Goal: Entertainment & Leisure: Consume media (video, audio)

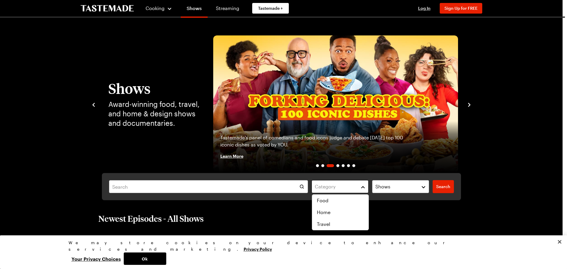
click at [364, 186] on button "Category" at bounding box center [340, 186] width 57 height 13
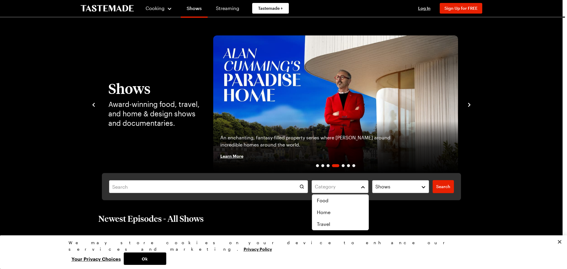
click at [425, 188] on div "Category Shows Search Search" at bounding box center [281, 186] width 359 height 27
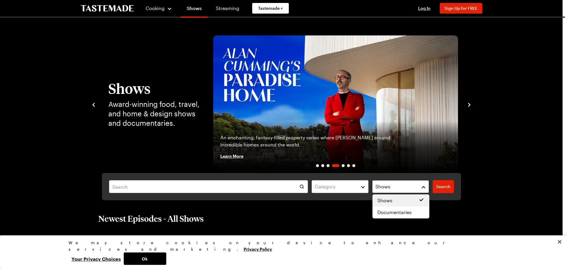
click at [424, 186] on button "Shows" at bounding box center [400, 186] width 57 height 13
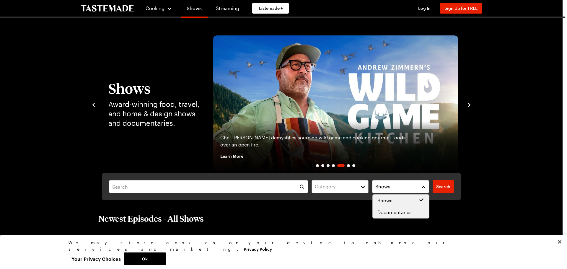
click at [411, 214] on span "Documentaries" at bounding box center [395, 212] width 34 height 7
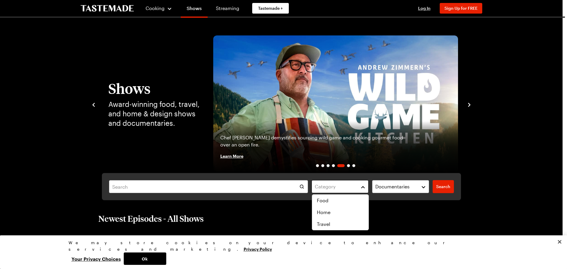
click at [362, 187] on button "Category" at bounding box center [340, 186] width 57 height 13
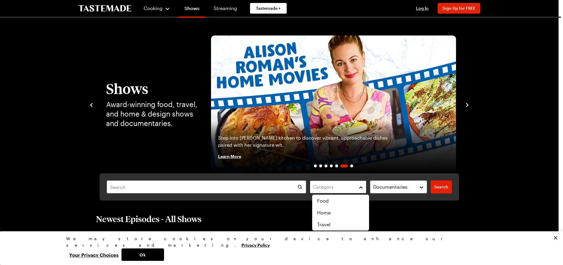
click at [362, 187] on button "Category" at bounding box center [338, 186] width 57 height 13
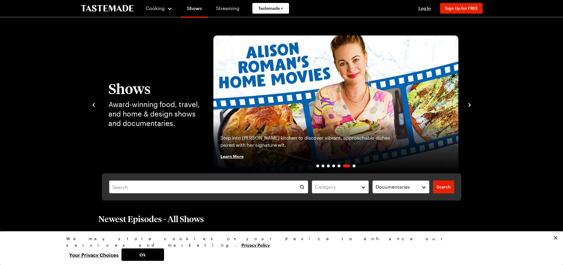
click at [288, 90] on img "6 / 7" at bounding box center [335, 104] width 245 height 138
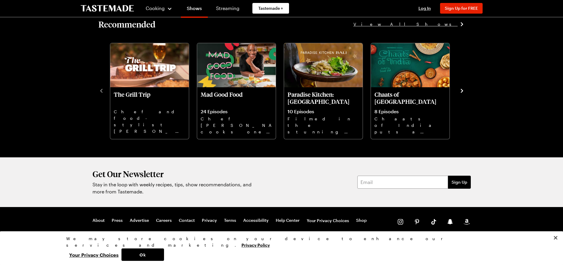
scroll to position [447, 0]
click at [462, 89] on icon "navigate to next item" at bounding box center [462, 90] width 6 height 6
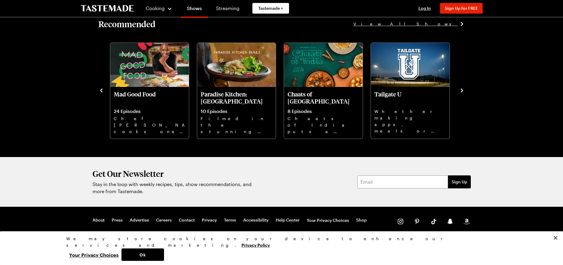
click at [460, 90] on icon "navigate to next item" at bounding box center [462, 90] width 6 height 6
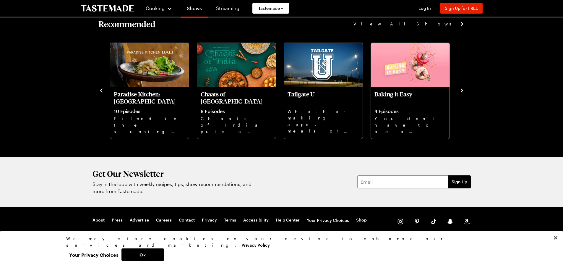
click at [463, 91] on icon "navigate to next item" at bounding box center [462, 91] width 2 height 4
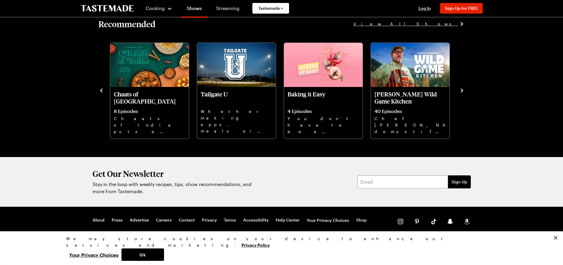
click at [462, 90] on icon "navigate to next item" at bounding box center [462, 91] width 2 height 4
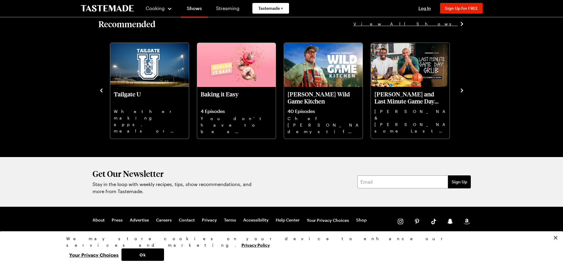
click at [462, 91] on icon "navigate to next item" at bounding box center [462, 91] width 2 height 4
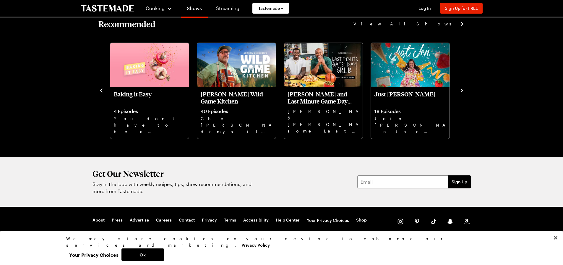
click at [462, 91] on icon "navigate to next item" at bounding box center [462, 91] width 2 height 4
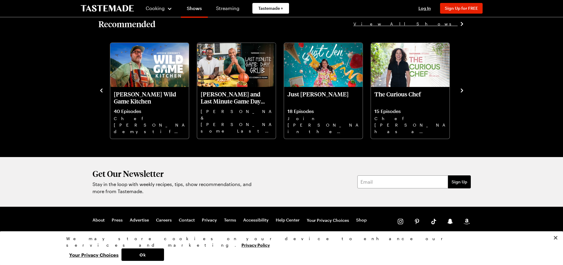
click at [462, 91] on icon "navigate to next item" at bounding box center [462, 91] width 2 height 4
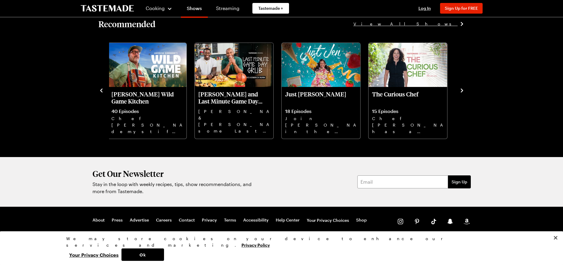
click at [461, 89] on icon "navigate to next item" at bounding box center [462, 91] width 2 height 4
click at [462, 92] on icon "navigate to next item" at bounding box center [462, 90] width 6 height 6
click at [461, 88] on icon "navigate to next item" at bounding box center [462, 90] width 6 height 6
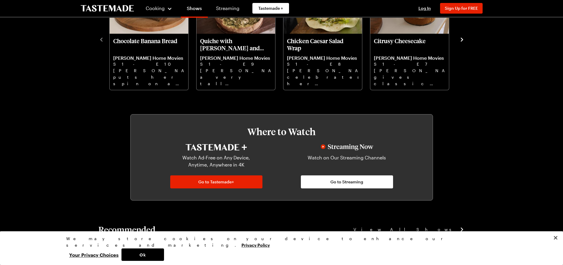
scroll to position [328, 0]
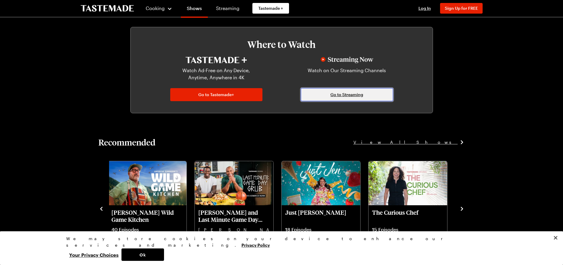
drag, startPoint x: 355, startPoint y: 93, endPoint x: 352, endPoint y: 94, distance: 3.3
click at [355, 93] on span "Go to Streaming" at bounding box center [346, 95] width 33 height 6
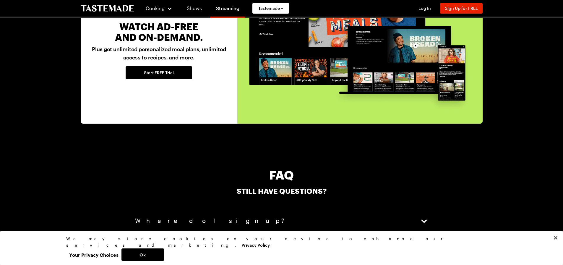
scroll to position [1389, 0]
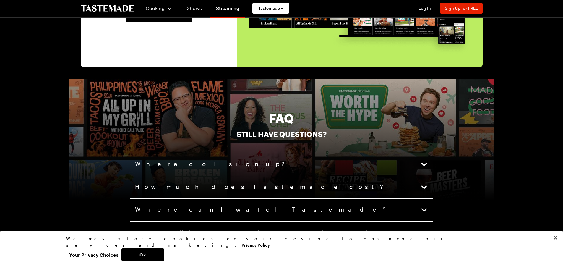
click at [422, 186] on icon "button" at bounding box center [424, 187] width 8 height 8
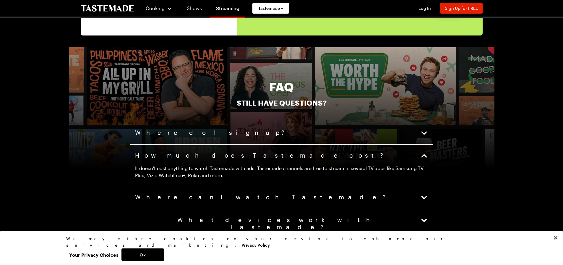
scroll to position [1448, 0]
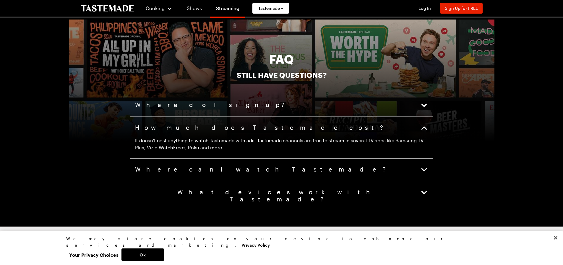
click at [368, 168] on button "Where can I watch Tastemade?" at bounding box center [281, 170] width 293 height 8
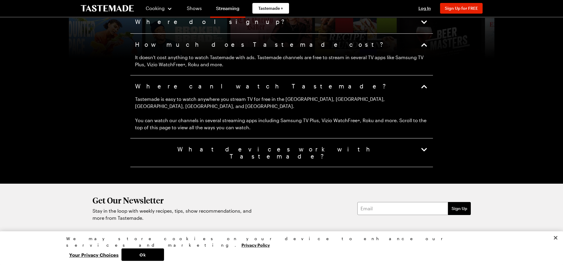
scroll to position [1542, 0]
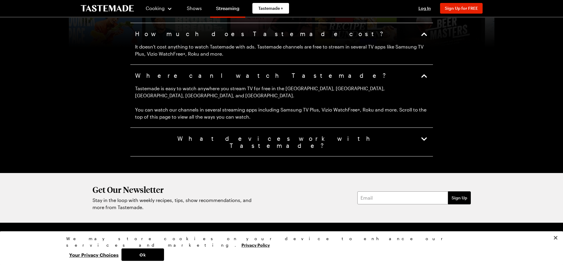
click at [422, 135] on icon "button" at bounding box center [424, 139] width 8 height 8
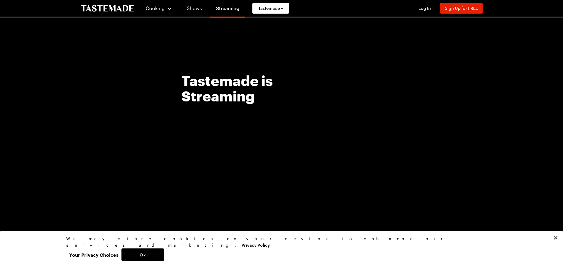
scroll to position [0, 0]
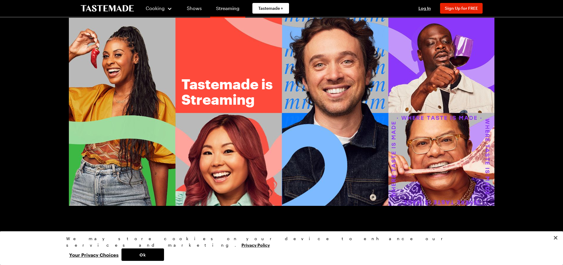
click at [222, 9] on link "Streaming" at bounding box center [227, 9] width 35 height 17
click at [228, 6] on link "Streaming" at bounding box center [227, 9] width 35 height 17
click at [164, 257] on button "Ok" at bounding box center [142, 254] width 43 height 12
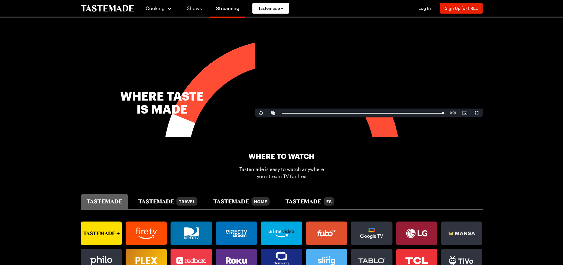
scroll to position [296, 0]
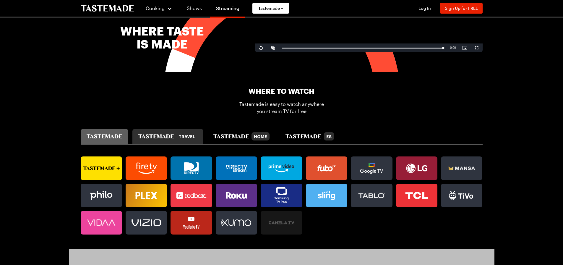
click at [170, 134] on icon "tastemade travel" at bounding box center [156, 136] width 36 height 4
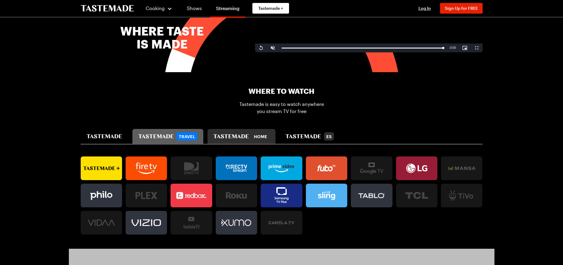
click at [245, 136] on icon "tastemade home" at bounding box center [231, 136] width 36 height 4
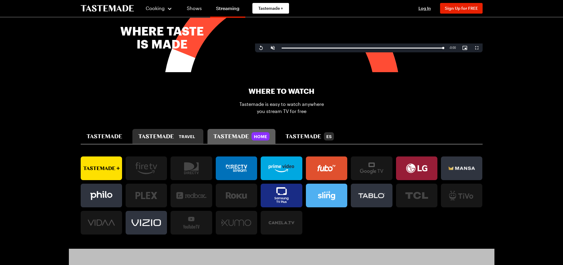
drag, startPoint x: 180, startPoint y: 137, endPoint x: 183, endPoint y: 137, distance: 3.0
click at [182, 137] on div "Travel" at bounding box center [186, 136] width 21 height 8
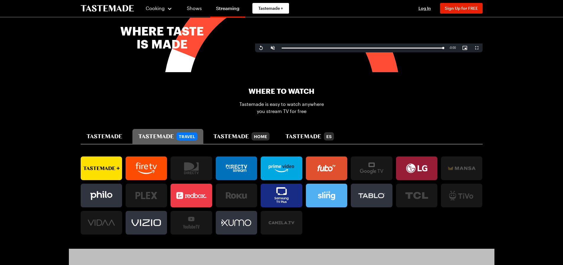
click at [239, 196] on icon at bounding box center [239, 195] width 16 height 5
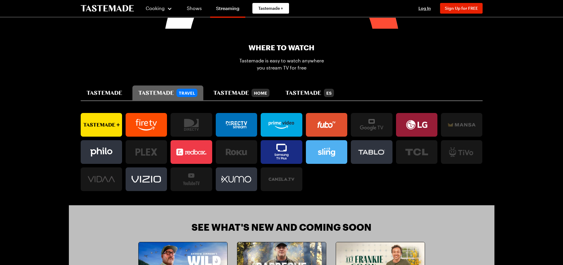
scroll to position [355, 0]
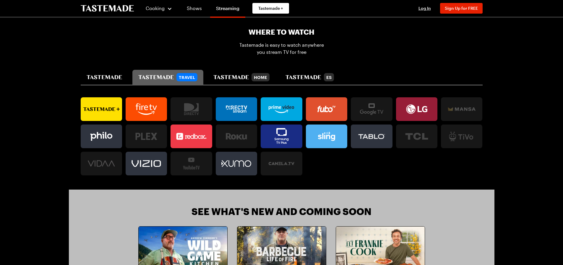
click at [98, 108] on icon at bounding box center [101, 109] width 41 height 12
